Goal: Information Seeking & Learning: Learn about a topic

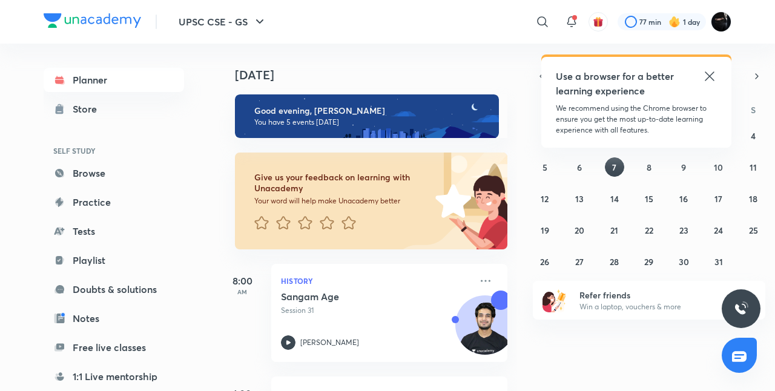
click at [708, 75] on icon at bounding box center [708, 75] width 9 height 9
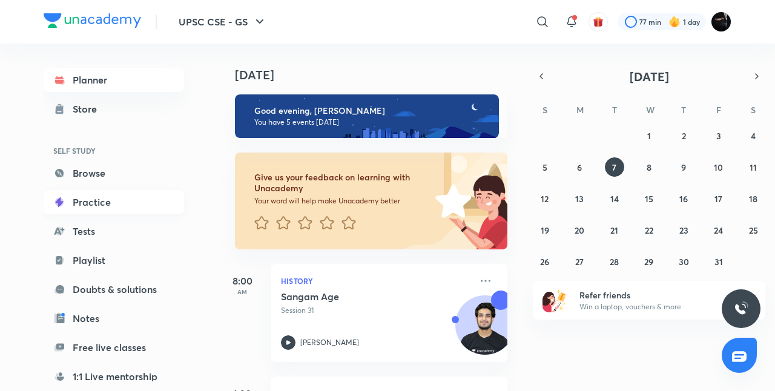
click at [117, 198] on link "Practice" at bounding box center [114, 202] width 140 height 24
click at [96, 178] on link "Browse" at bounding box center [114, 173] width 140 height 24
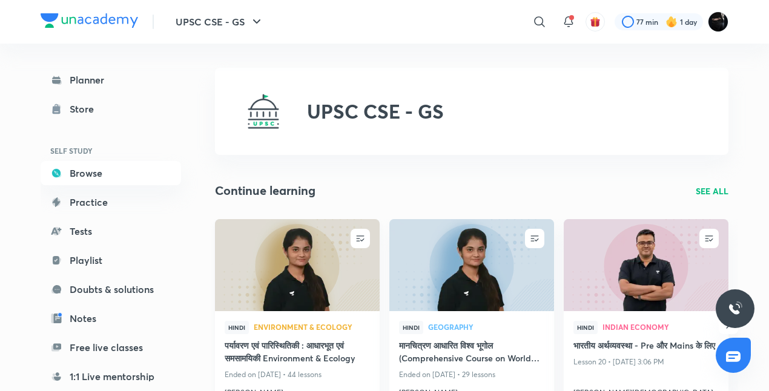
click at [264, 297] on img at bounding box center [297, 265] width 168 height 94
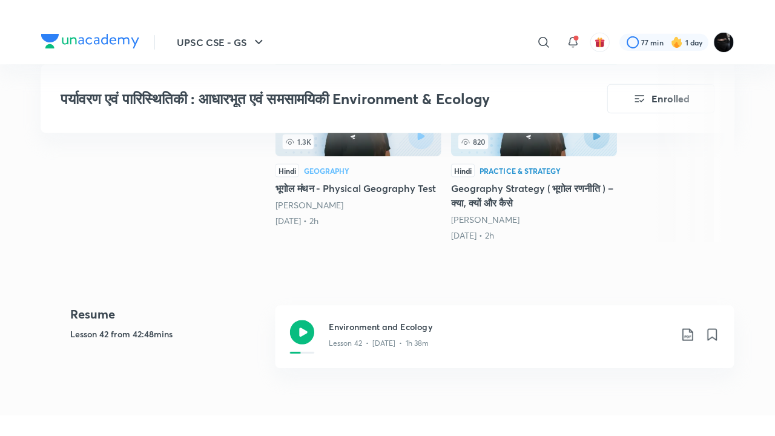
scroll to position [460, 0]
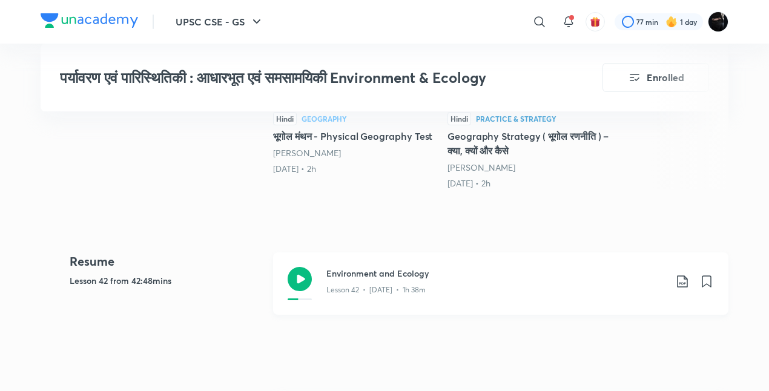
click at [372, 271] on h3 "Environment and Ecology" at bounding box center [495, 273] width 339 height 13
